Goal: Task Accomplishment & Management: Complete application form

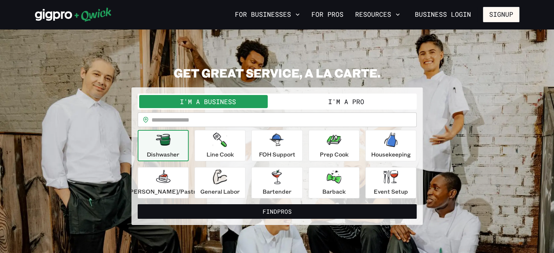
click at [346, 100] on button "I'm a Pro" at bounding box center [346, 101] width 138 height 13
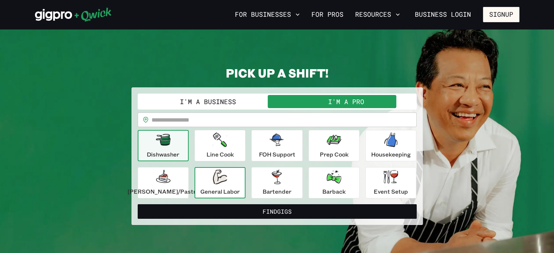
click at [227, 187] on p "General Labor" at bounding box center [219, 191] width 39 height 9
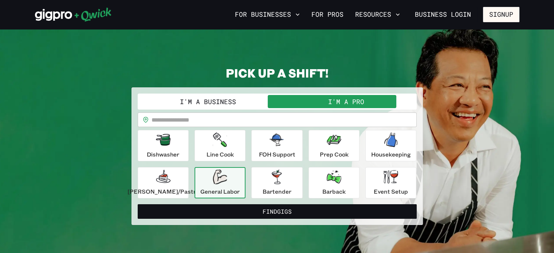
click at [244, 208] on button "Find Gigs" at bounding box center [277, 211] width 279 height 15
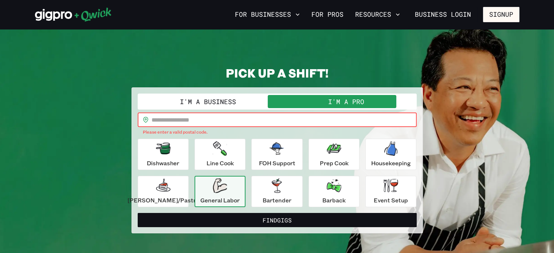
click at [232, 119] on input "text" at bounding box center [284, 120] width 265 height 15
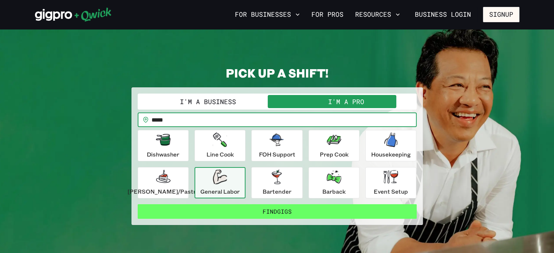
type input "*****"
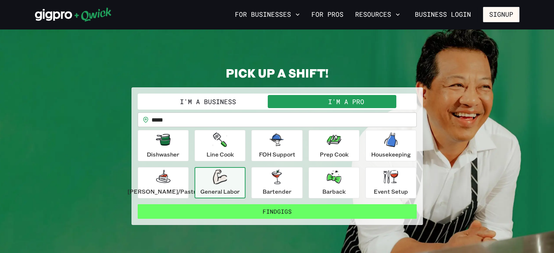
click at [297, 213] on button "Find Gigs" at bounding box center [277, 211] width 279 height 15
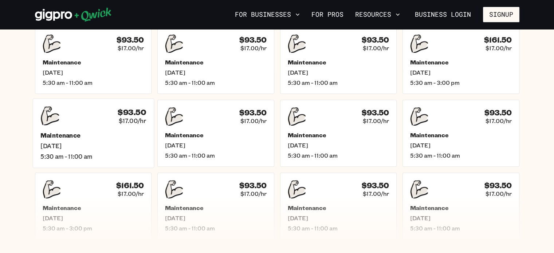
scroll to position [182, 0]
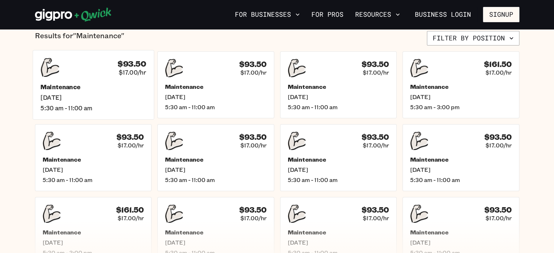
click at [67, 91] on div "Maintenance [DATE] 5:30 am - 11:00 am" at bounding box center [93, 97] width 106 height 29
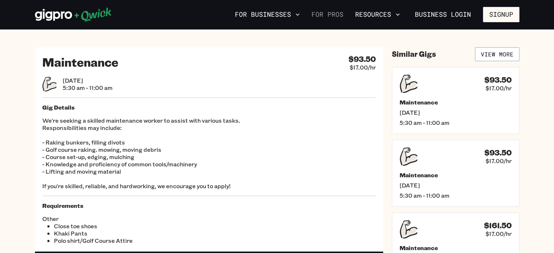
click at [341, 14] on link "For Pros" at bounding box center [328, 14] width 38 height 12
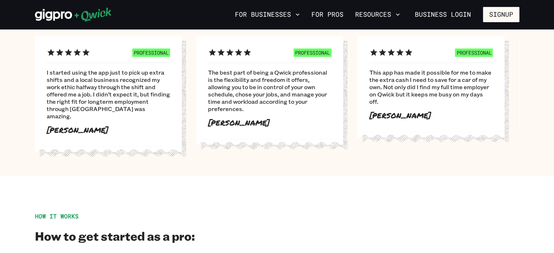
scroll to position [442, 0]
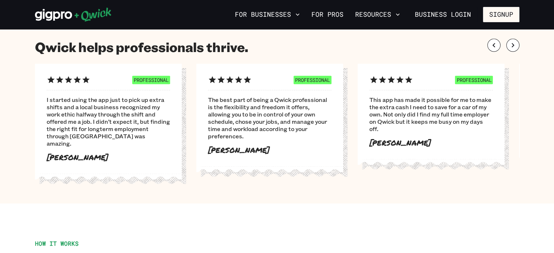
click at [45, 11] on icon at bounding box center [73, 14] width 77 height 15
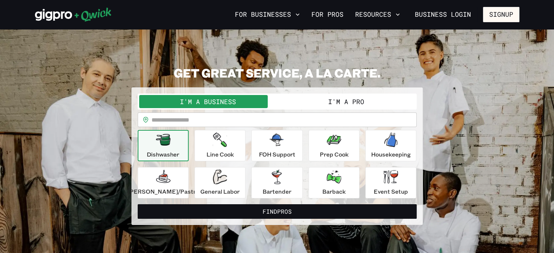
click at [334, 100] on button "I'm a Pro" at bounding box center [346, 101] width 138 height 13
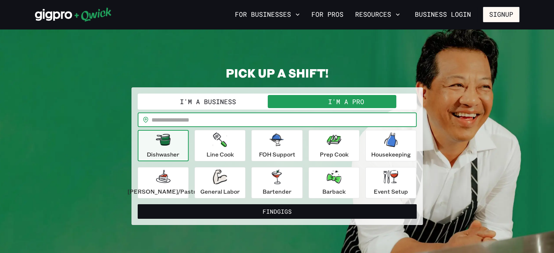
drag, startPoint x: 331, startPoint y: 119, endPoint x: 327, endPoint y: 117, distance: 4.2
click at [330, 119] on input "text" at bounding box center [284, 120] width 265 height 15
type input "*****"
click at [174, 150] on p "Dishwasher" at bounding box center [163, 154] width 32 height 9
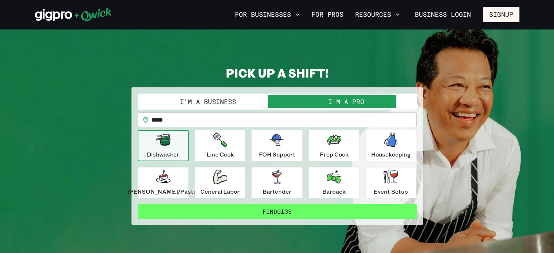
click at [243, 214] on button "Find Gigs" at bounding box center [277, 211] width 279 height 15
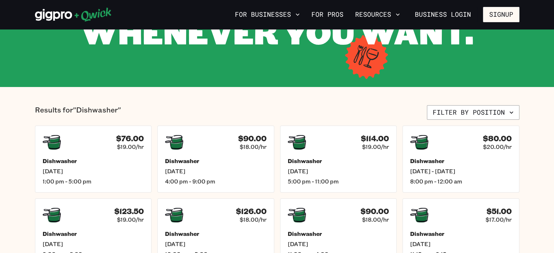
scroll to position [109, 0]
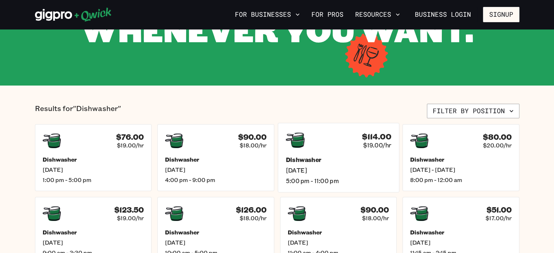
click at [329, 149] on div "$114.00 $19.00/hr" at bounding box center [339, 140] width 106 height 19
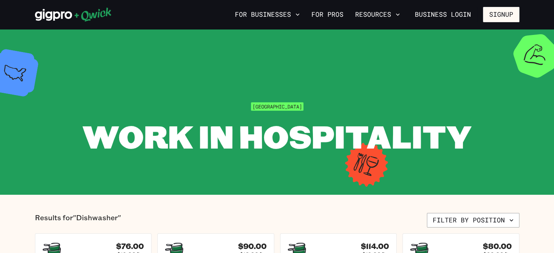
scroll to position [109, 0]
